Goal: Information Seeking & Learning: Learn about a topic

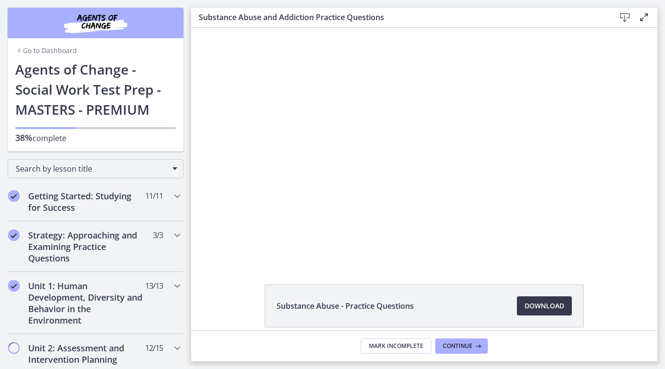
scroll to position [273, 0]
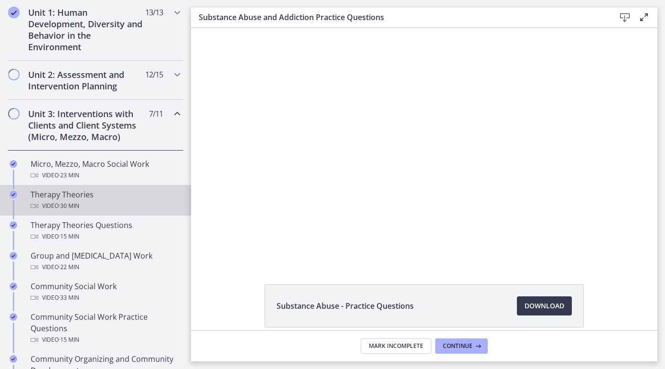
click at [88, 204] on div "Video · 30 min" at bounding box center [105, 205] width 149 height 11
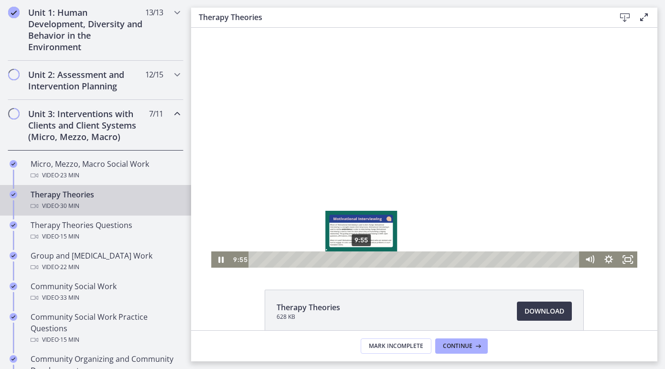
click at [366, 254] on div "9:55" at bounding box center [416, 259] width 320 height 16
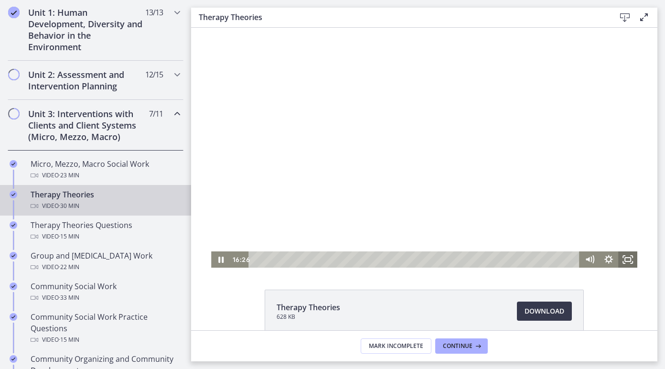
click at [625, 261] on rect "Fullscreen" at bounding box center [628, 259] width 6 height 4
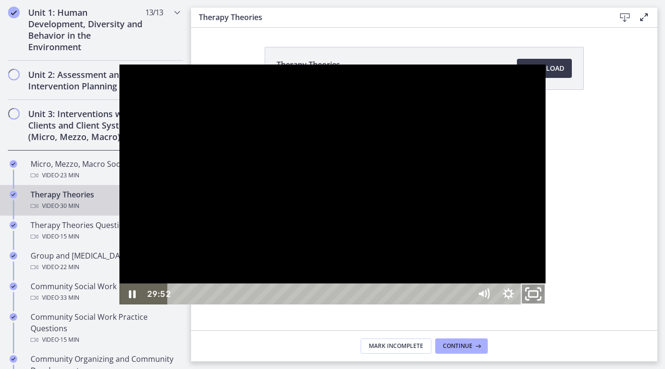
click at [548, 307] on icon "Unfullscreen" at bounding box center [533, 293] width 30 height 25
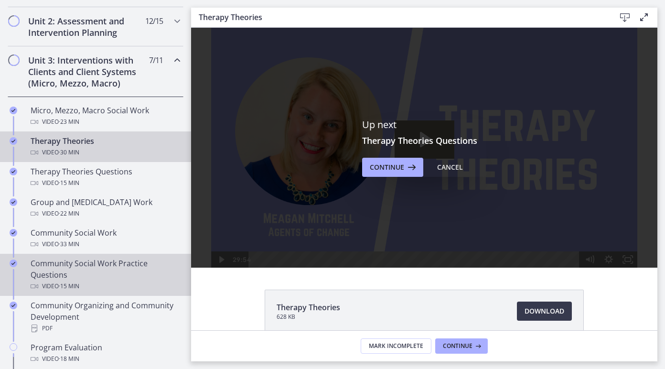
scroll to position [330, 0]
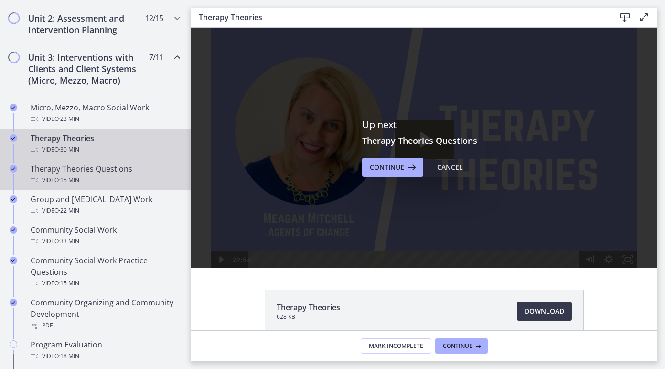
click at [126, 185] on div "Video · 15 min" at bounding box center [105, 179] width 149 height 11
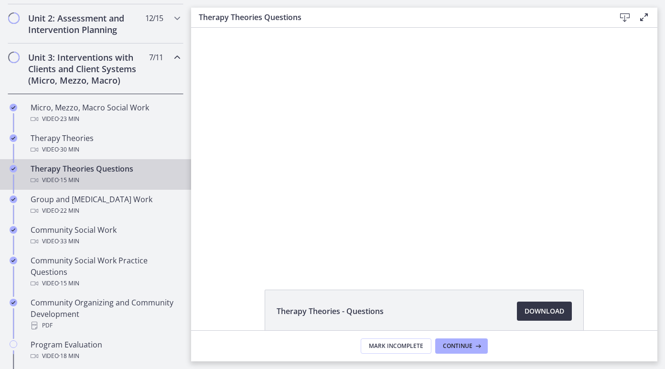
click at [548, 307] on span "Download Opens in a new window" at bounding box center [545, 310] width 40 height 11
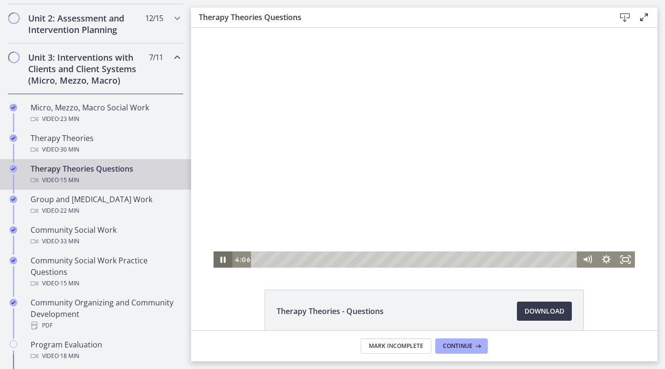
click at [219, 259] on icon "Pause" at bounding box center [223, 259] width 19 height 16
click at [219, 258] on icon "Play Video" at bounding box center [223, 259] width 19 height 16
click at [630, 256] on icon "Fullscreen" at bounding box center [630, 256] width 2 height 2
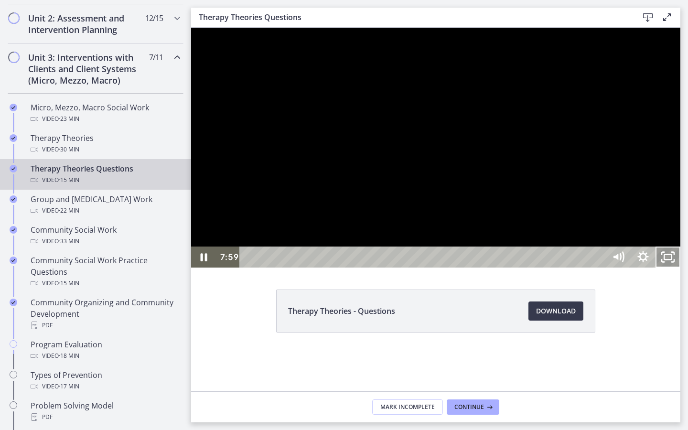
click at [664, 268] on icon "Unfullscreen" at bounding box center [667, 256] width 25 height 21
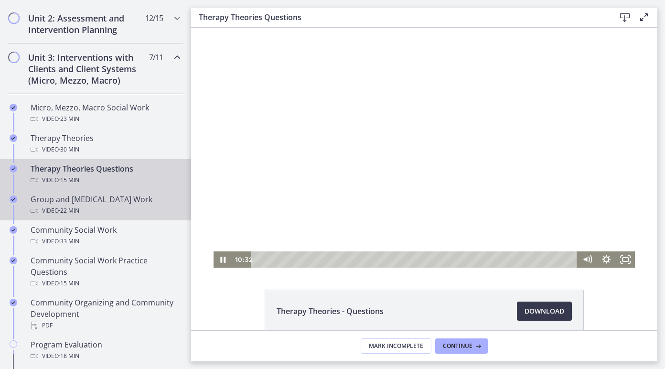
click at [97, 205] on div "Video · 22 min" at bounding box center [105, 210] width 149 height 11
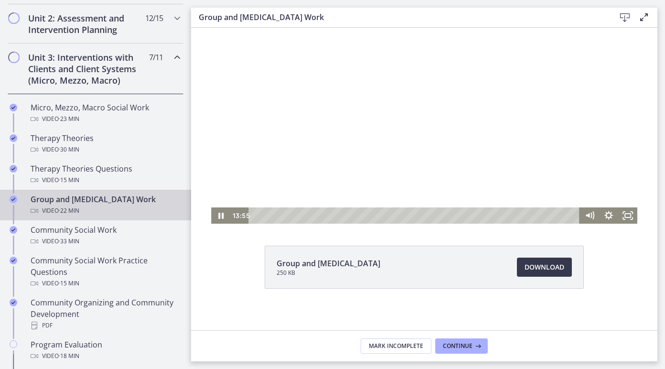
scroll to position [48, 0]
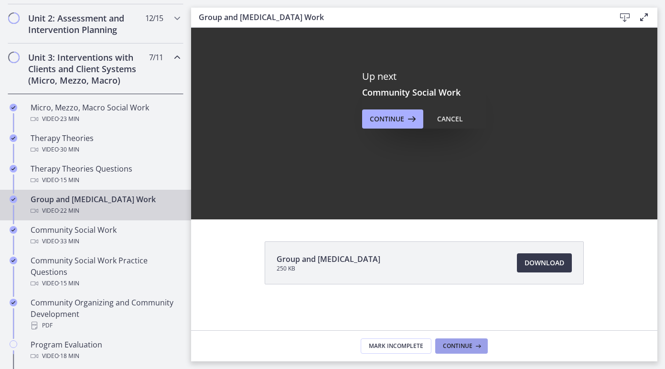
click at [460, 343] on span "Continue" at bounding box center [458, 346] width 30 height 8
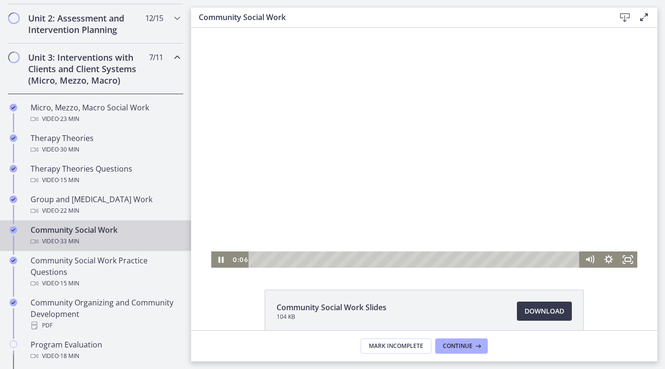
scroll to position [22, 0]
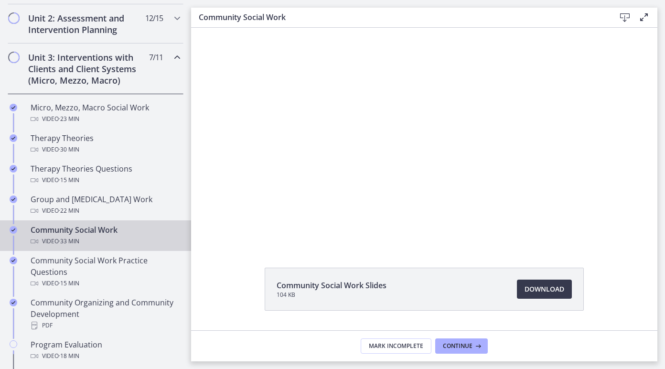
click at [366, 148] on div at bounding box center [424, 126] width 426 height 240
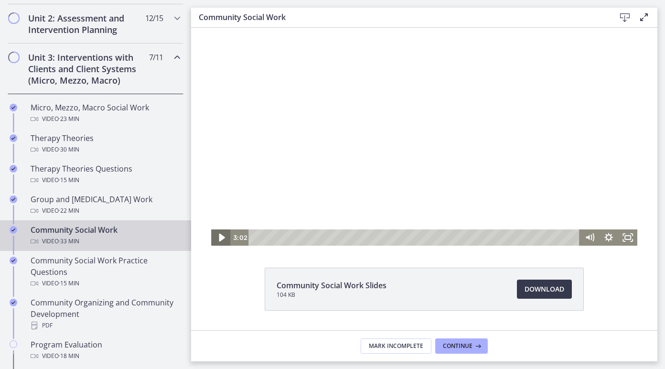
click at [214, 238] on icon "Play Video" at bounding box center [221, 238] width 23 height 20
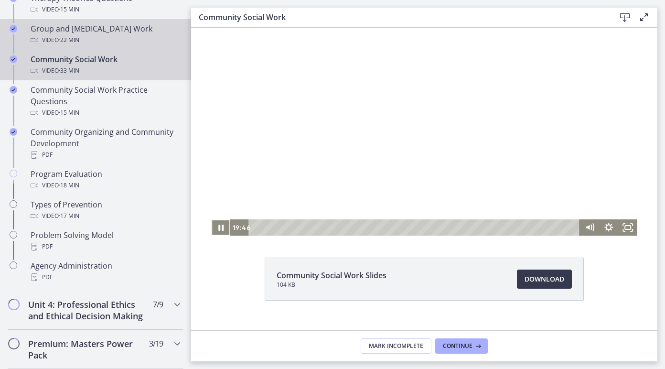
scroll to position [501, 0]
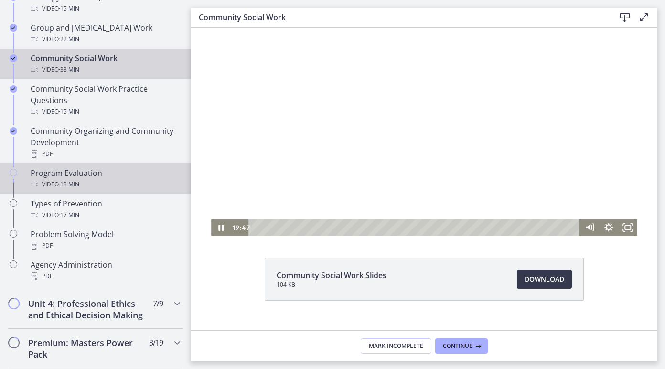
click at [119, 186] on div "Video · 18 min" at bounding box center [105, 184] width 149 height 11
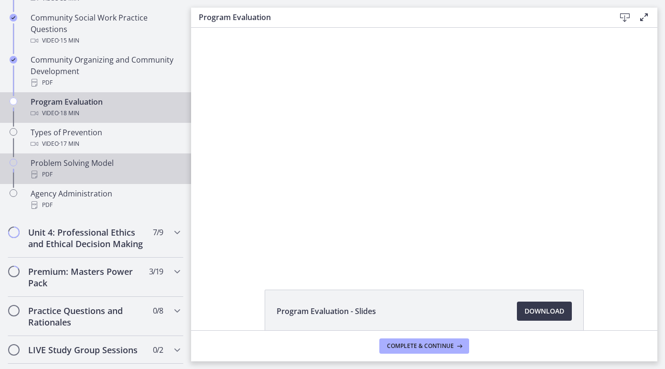
scroll to position [613, 0]
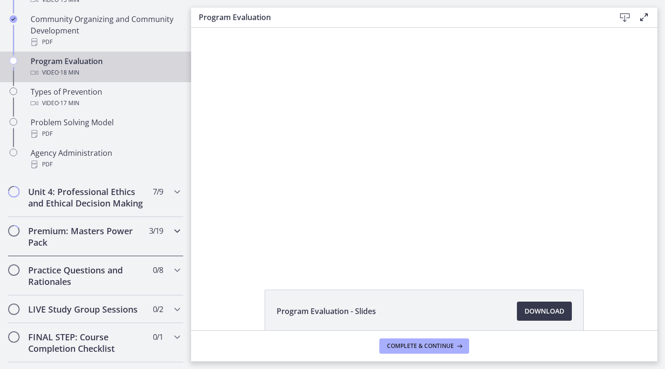
click at [176, 234] on icon "Chapters" at bounding box center [176, 230] width 11 height 11
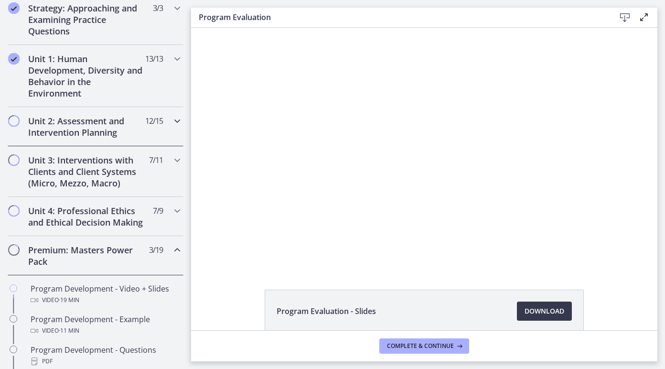
scroll to position [232, 0]
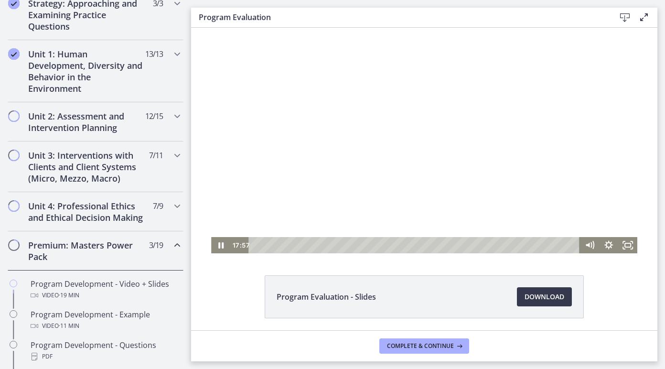
scroll to position [17, 0]
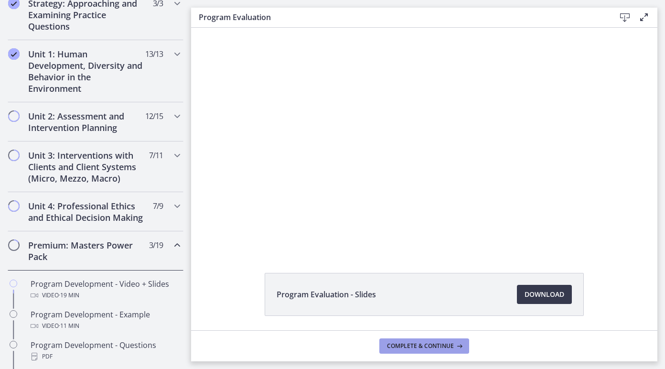
click at [430, 350] on button "Complete & continue" at bounding box center [424, 345] width 90 height 15
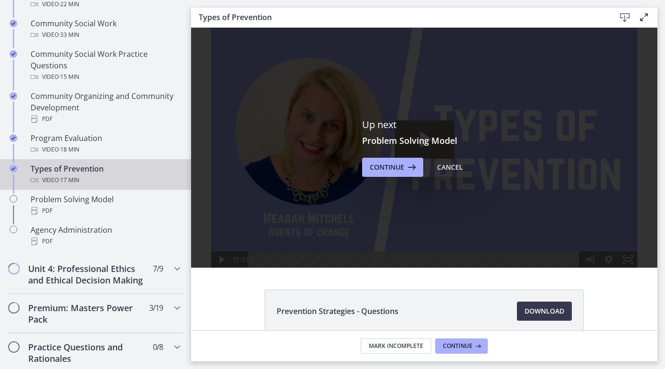
click at [463, 360] on footer "Mark Incomplete Continue" at bounding box center [424, 345] width 466 height 31
click at [459, 344] on span "Continue" at bounding box center [458, 346] width 30 height 8
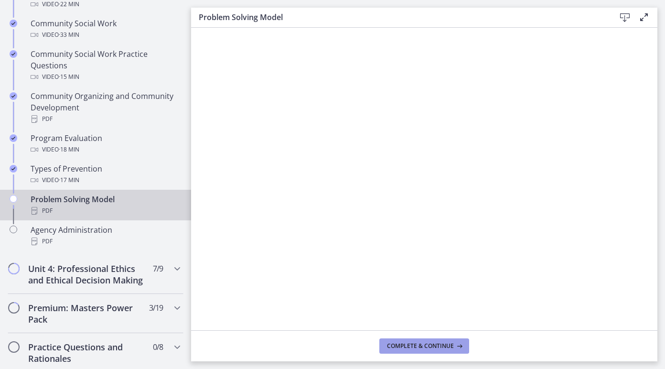
click at [415, 346] on span "Complete & continue" at bounding box center [420, 346] width 67 height 8
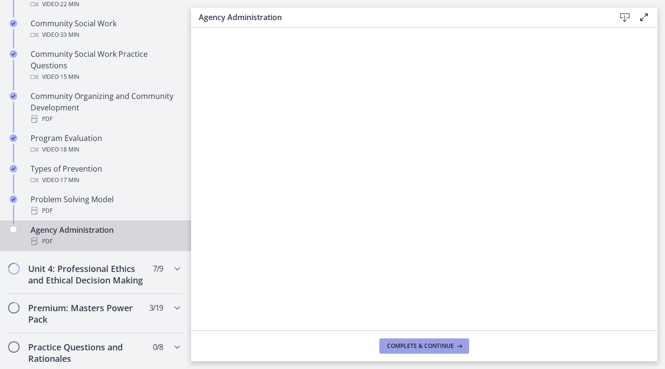
click at [415, 346] on span "Complete & continue" at bounding box center [420, 346] width 67 height 8
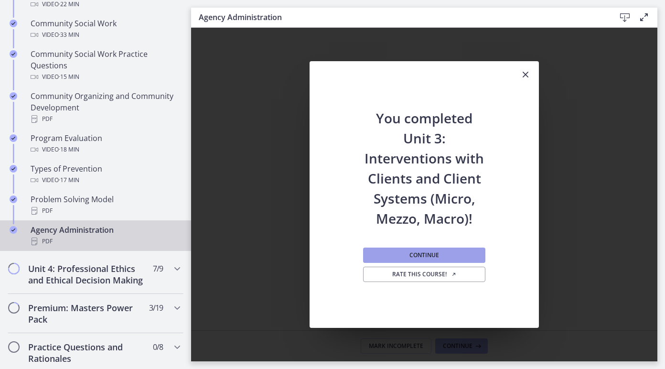
click at [423, 257] on span "Continue" at bounding box center [424, 255] width 30 height 8
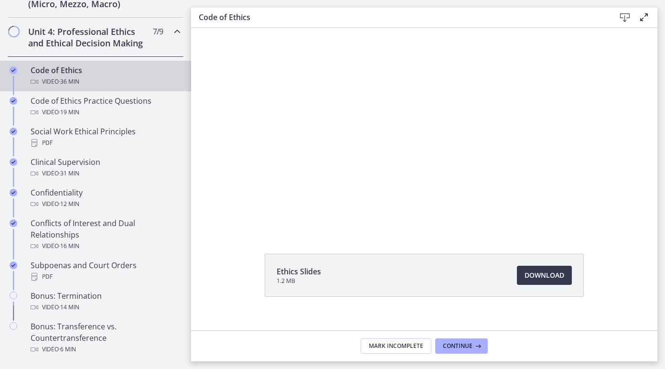
scroll to position [48, 0]
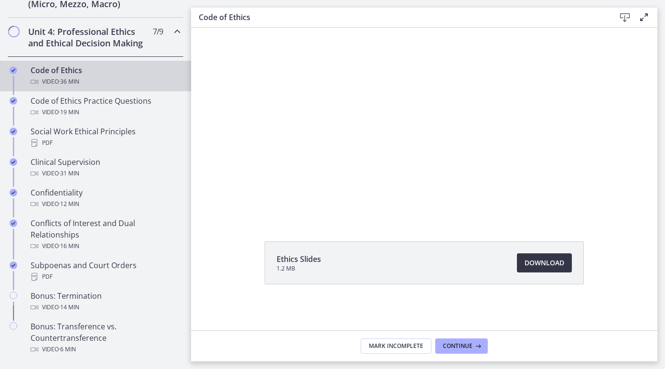
click at [555, 261] on span "Download Opens in a new window" at bounding box center [545, 262] width 40 height 11
